Goal: Task Accomplishment & Management: Manage account settings

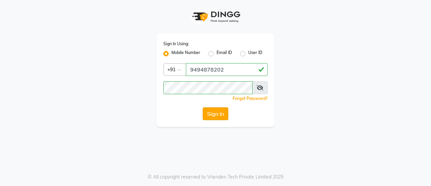
click at [216, 109] on button "Sign In" at bounding box center [216, 113] width 26 height 13
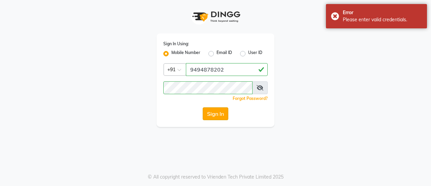
click at [216, 111] on button "Sign In" at bounding box center [216, 113] width 26 height 13
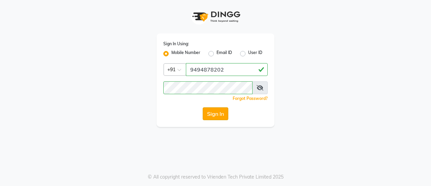
click at [216, 107] on button "Sign In" at bounding box center [216, 113] width 26 height 13
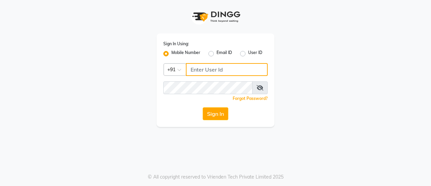
click at [200, 71] on input "Username" at bounding box center [227, 69] width 82 height 13
type input "9494878202"
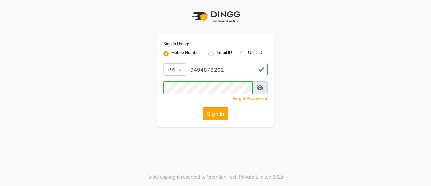
click at [217, 114] on button "Sign In" at bounding box center [216, 113] width 26 height 13
